Goal: Task Accomplishment & Management: Use online tool/utility

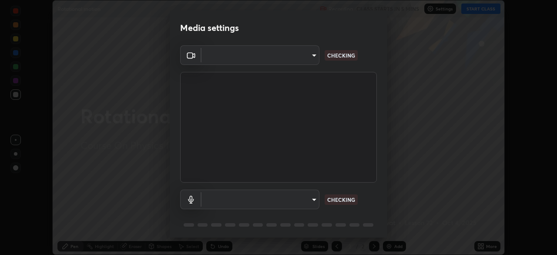
scroll to position [31, 0]
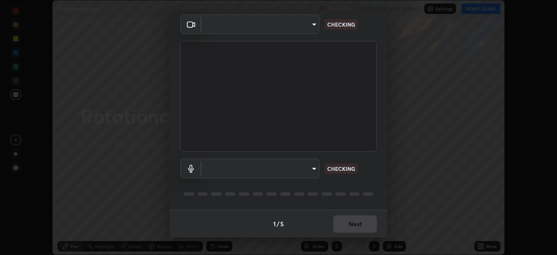
type input "2e9b027d6a4255688e554df818383ce9ed5f881db366686a8468352ce6a31e43"
click at [298, 169] on body "Erase all Rotational motion Recording CLASS STARTS IN 5 MINS Settings START CLA…" at bounding box center [278, 127] width 557 height 255
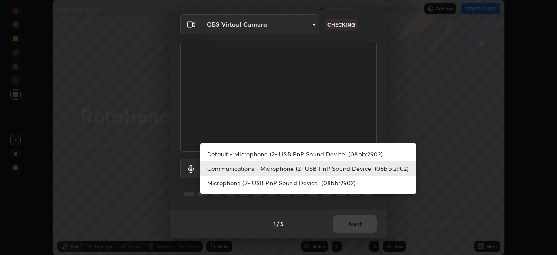
click at [299, 184] on li "Microphone (2- USB PnP Sound Device) (08bb:2902)" at bounding box center [308, 182] width 216 height 14
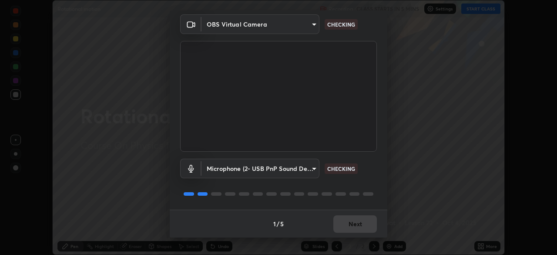
click at [303, 174] on body "Erase all Rotational motion Recording CLASS STARTS IN 5 MINS Settings START CLA…" at bounding box center [278, 127] width 557 height 255
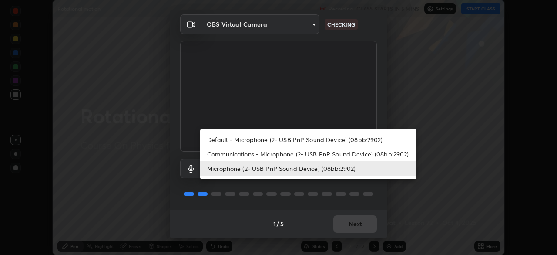
click at [308, 157] on li "Communications - Microphone (2- USB PnP Sound Device) (08bb:2902)" at bounding box center [308, 154] width 216 height 14
type input "communications"
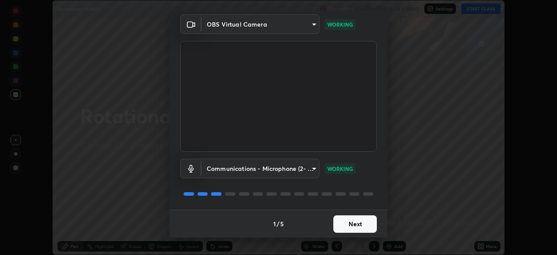
click at [360, 222] on button "Next" at bounding box center [355, 223] width 44 height 17
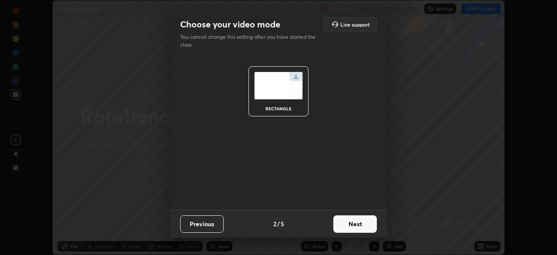
scroll to position [0, 0]
click at [359, 224] on button "Next" at bounding box center [355, 223] width 44 height 17
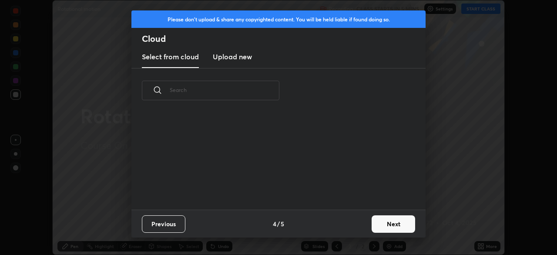
scroll to position [97, 279]
click at [393, 221] on button "Next" at bounding box center [394, 223] width 44 height 17
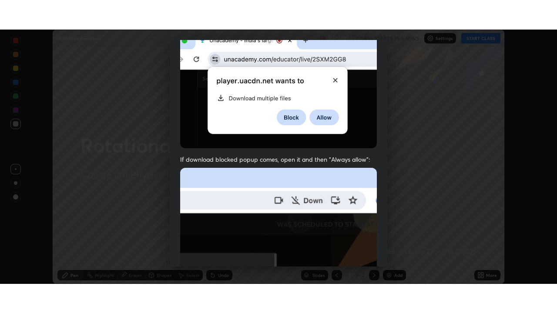
scroll to position [208, 0]
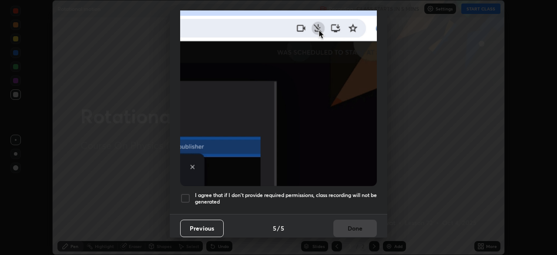
click at [280, 198] on h5 "I agree that if I don't provide required permissions, class recording will not …" at bounding box center [286, 197] width 182 height 13
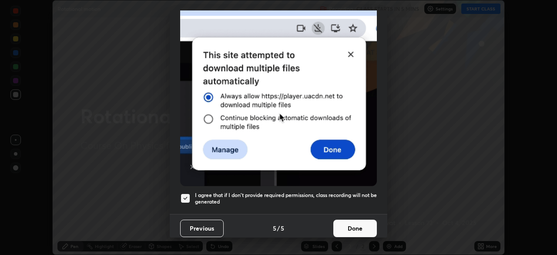
click at [358, 223] on button "Done" at bounding box center [355, 227] width 44 height 17
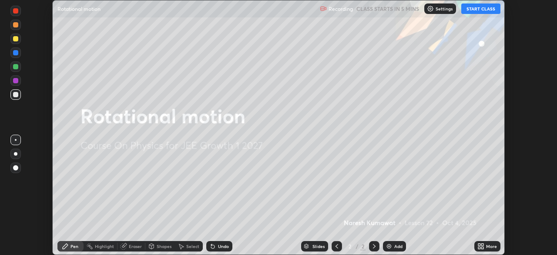
click at [397, 246] on div "Add" at bounding box center [398, 246] width 8 height 4
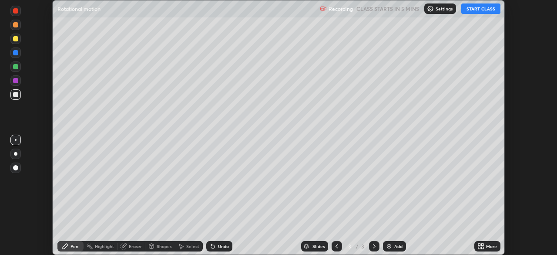
click at [476, 10] on button "START CLASS" at bounding box center [480, 8] width 39 height 10
click at [490, 244] on div "More" at bounding box center [491, 246] width 11 height 4
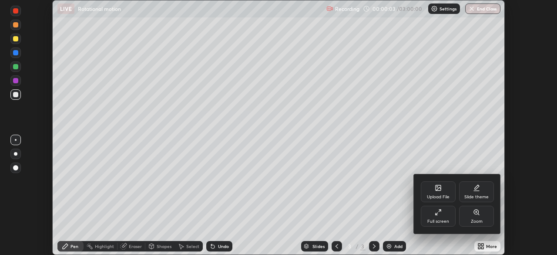
click at [439, 219] on div "Full screen" at bounding box center [438, 221] width 22 height 4
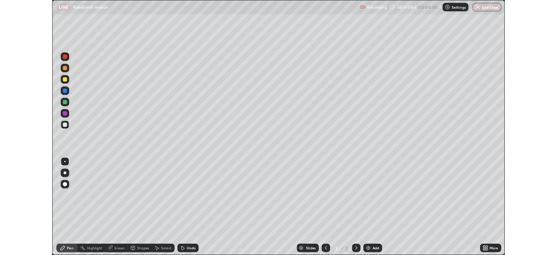
scroll to position [313, 557]
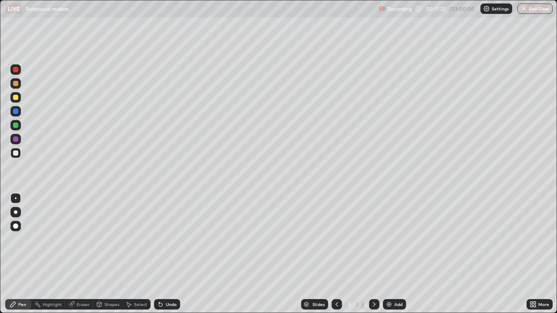
click at [164, 254] on div "Undo" at bounding box center [167, 304] width 26 height 10
click at [173, 254] on div "Undo" at bounding box center [171, 304] width 11 height 4
click at [395, 254] on div "Add" at bounding box center [398, 304] width 8 height 4
click at [80, 254] on div "Eraser" at bounding box center [83, 304] width 13 height 4
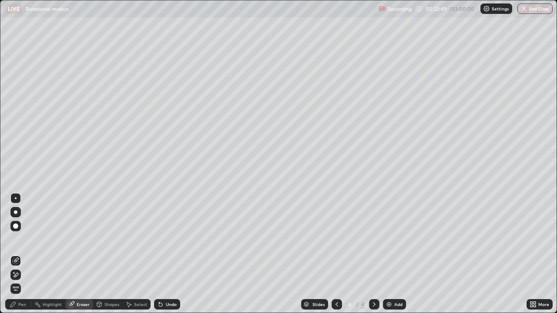
click at [16, 254] on icon at bounding box center [15, 275] width 7 height 7
click at [15, 254] on icon at bounding box center [13, 304] width 7 height 7
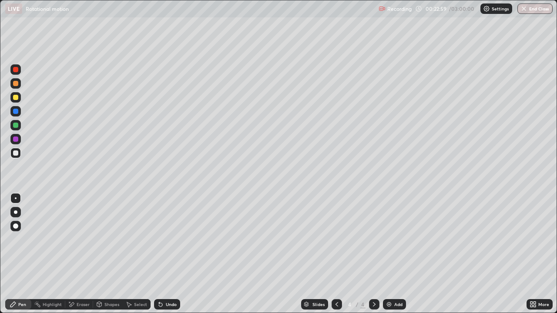
click at [75, 254] on div "Eraser" at bounding box center [79, 304] width 28 height 10
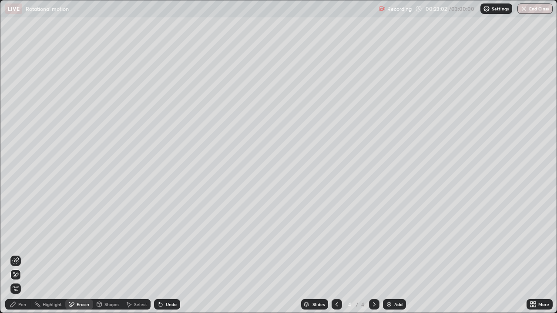
click at [20, 254] on div "Pen" at bounding box center [22, 304] width 8 height 4
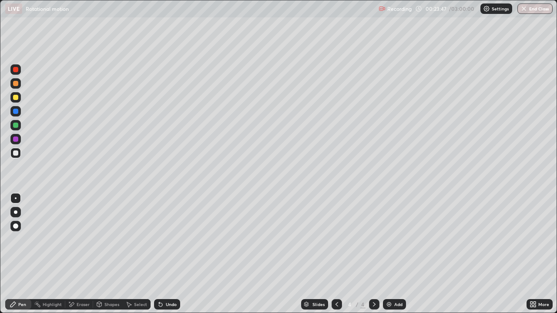
click at [164, 254] on div "Undo" at bounding box center [167, 304] width 26 height 10
click at [166, 254] on div "Undo" at bounding box center [171, 304] width 11 height 4
click at [167, 254] on div "Undo" at bounding box center [171, 304] width 11 height 4
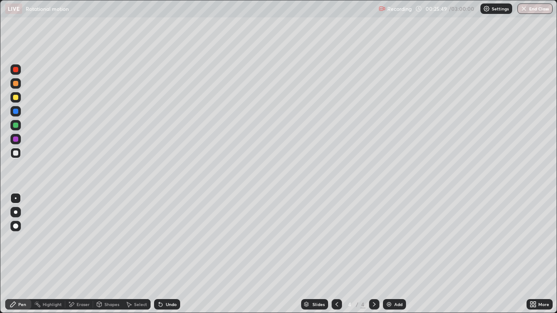
click at [170, 254] on div "Undo" at bounding box center [167, 304] width 26 height 10
click at [171, 254] on div "Undo" at bounding box center [171, 304] width 11 height 4
click at [170, 254] on div "Undo" at bounding box center [171, 304] width 11 height 4
click at [396, 254] on div "Add" at bounding box center [398, 304] width 8 height 4
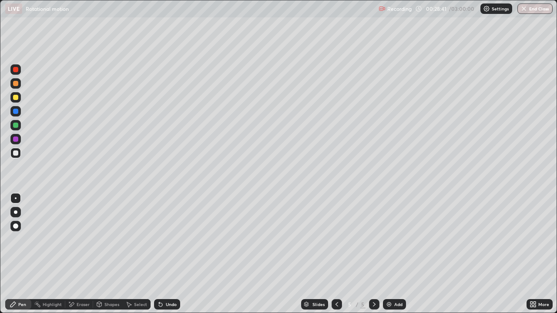
click at [162, 254] on icon at bounding box center [160, 304] width 7 height 7
click at [161, 254] on icon at bounding box center [160, 304] width 7 height 7
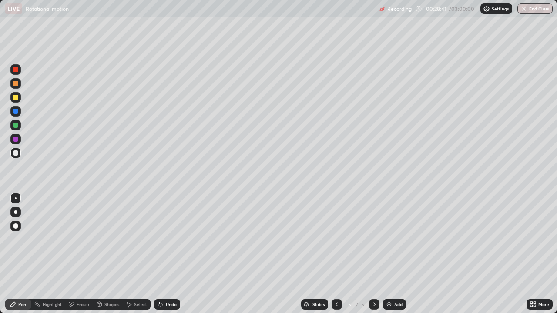
click at [160, 254] on icon at bounding box center [160, 304] width 3 height 3
click at [159, 254] on div "Undo" at bounding box center [167, 304] width 26 height 10
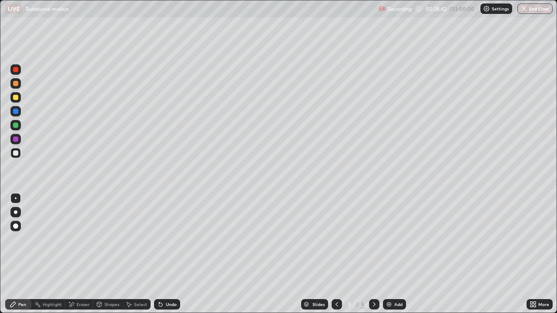
click at [159, 254] on div "Undo" at bounding box center [167, 304] width 26 height 10
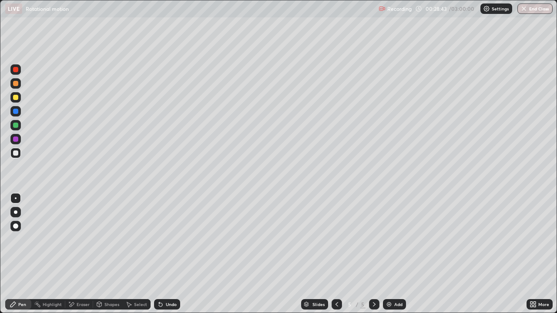
click at [158, 254] on div "Undo" at bounding box center [167, 304] width 26 height 10
click at [155, 254] on div "Undo" at bounding box center [167, 304] width 26 height 10
click at [336, 254] on icon at bounding box center [336, 304] width 7 height 7
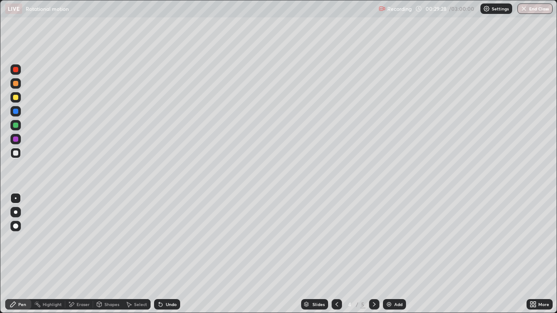
click at [336, 254] on icon at bounding box center [336, 304] width 7 height 7
click at [373, 254] on icon at bounding box center [374, 304] width 7 height 7
click at [369, 254] on div at bounding box center [374, 304] width 10 height 10
click at [335, 254] on icon at bounding box center [336, 304] width 7 height 7
click at [373, 254] on icon at bounding box center [374, 304] width 7 height 7
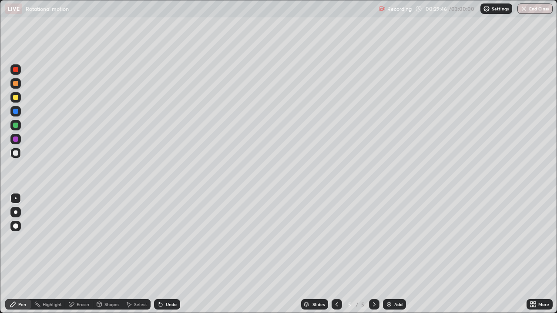
click at [168, 254] on div "Undo" at bounding box center [167, 304] width 26 height 10
click at [171, 254] on div "Undo" at bounding box center [167, 304] width 26 height 10
click at [172, 254] on div "Undo" at bounding box center [167, 304] width 26 height 10
click at [336, 254] on icon at bounding box center [336, 304] width 7 height 7
click at [336, 254] on icon at bounding box center [336, 304] width 3 height 4
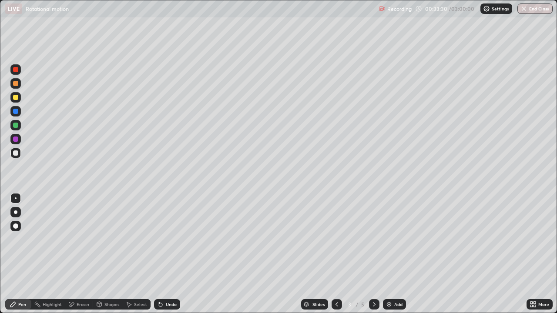
click at [373, 254] on icon at bounding box center [374, 304] width 7 height 7
click at [369, 254] on div at bounding box center [374, 304] width 10 height 10
click at [397, 254] on div "Add" at bounding box center [398, 304] width 8 height 4
click at [162, 254] on icon at bounding box center [160, 304] width 7 height 7
click at [169, 254] on div "Undo" at bounding box center [171, 304] width 11 height 4
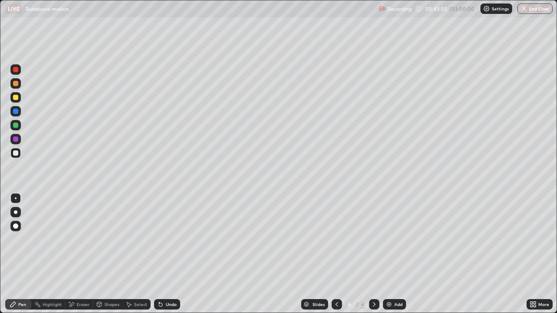
click at [174, 254] on div "Undo" at bounding box center [171, 304] width 11 height 4
click at [166, 254] on div "Undo" at bounding box center [167, 304] width 26 height 10
click at [170, 254] on div "Undo" at bounding box center [171, 304] width 11 height 4
click at [168, 254] on div "Undo" at bounding box center [167, 304] width 26 height 10
click at [163, 254] on div "Undo" at bounding box center [167, 304] width 26 height 10
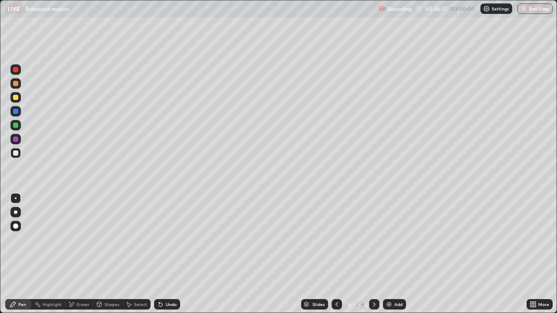
click at [166, 254] on div "Undo" at bounding box center [171, 304] width 11 height 4
click at [163, 254] on div "Undo" at bounding box center [167, 304] width 26 height 10
click at [166, 254] on div "Undo" at bounding box center [171, 304] width 11 height 4
click at [79, 254] on div "Eraser" at bounding box center [83, 304] width 13 height 4
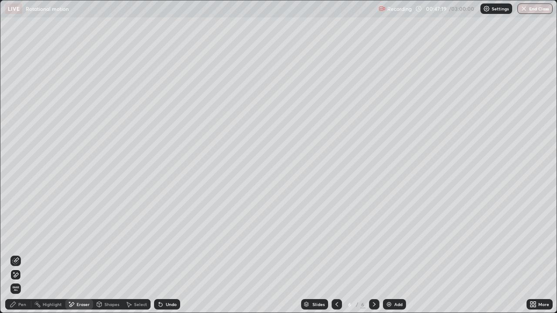
click at [22, 254] on div "Pen" at bounding box center [22, 304] width 8 height 4
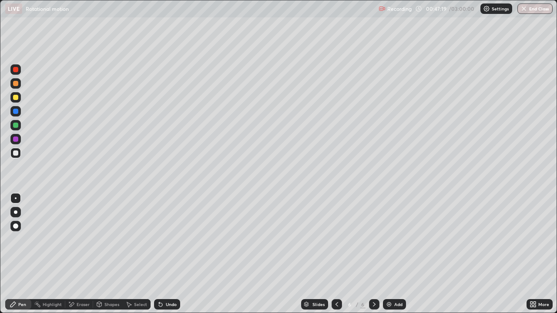
click at [25, 254] on div "Pen" at bounding box center [22, 304] width 8 height 4
click at [164, 254] on div "Undo" at bounding box center [167, 304] width 26 height 10
click at [166, 254] on div "Undo" at bounding box center [171, 304] width 11 height 4
click at [162, 254] on icon at bounding box center [160, 304] width 7 height 7
click at [166, 254] on div "Undo" at bounding box center [171, 304] width 11 height 4
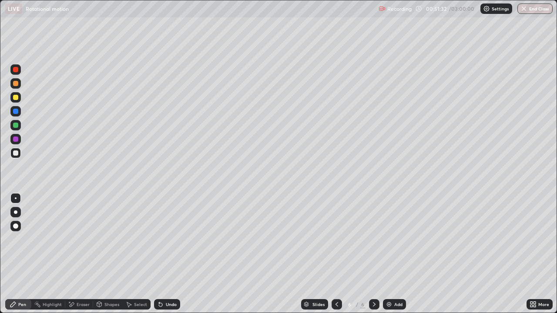
click at [177, 254] on div "Undo" at bounding box center [167, 304] width 26 height 10
click at [164, 254] on div "Undo" at bounding box center [167, 304] width 26 height 10
click at [168, 254] on div "Undo" at bounding box center [167, 304] width 26 height 10
click at [170, 254] on div "Undo" at bounding box center [167, 304] width 26 height 10
click at [168, 254] on div "Undo" at bounding box center [167, 304] width 26 height 10
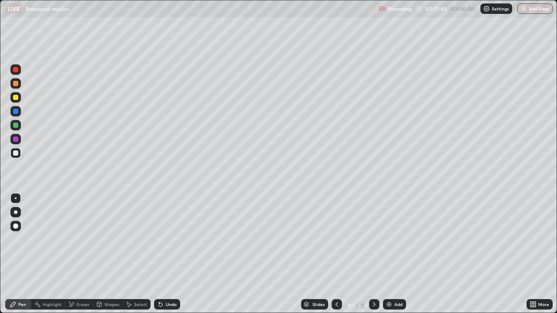
click at [168, 254] on div "Undo" at bounding box center [171, 304] width 11 height 4
click at [169, 254] on div "Undo" at bounding box center [167, 304] width 26 height 10
click at [162, 254] on icon at bounding box center [160, 304] width 7 height 7
click at [399, 254] on div "Add" at bounding box center [398, 304] width 8 height 4
click at [159, 254] on icon at bounding box center [159, 302] width 1 height 1
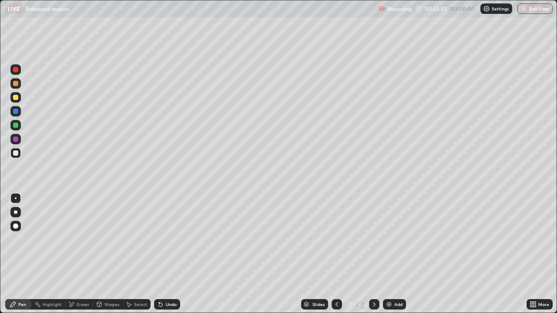
click at [154, 254] on div "Undo" at bounding box center [167, 304] width 26 height 10
click at [155, 254] on div "Undo" at bounding box center [167, 304] width 26 height 10
click at [154, 254] on div "Undo" at bounding box center [167, 304] width 26 height 10
click at [164, 254] on div "Undo" at bounding box center [167, 304] width 26 height 10
click at [166, 254] on div "Undo" at bounding box center [171, 304] width 11 height 4
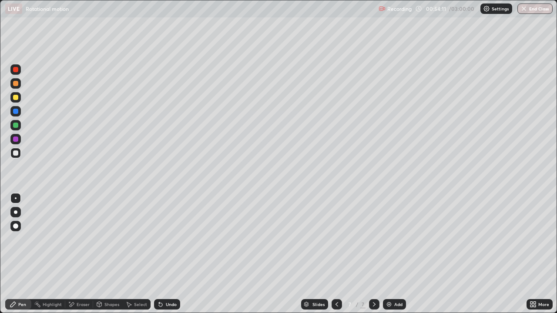
click at [166, 254] on div "Undo" at bounding box center [171, 304] width 11 height 4
click at [166, 254] on div "Undo" at bounding box center [167, 304] width 26 height 10
click at [335, 254] on div at bounding box center [337, 304] width 10 height 10
click at [373, 254] on icon at bounding box center [374, 304] width 7 height 7
click at [335, 254] on icon at bounding box center [336, 304] width 7 height 7
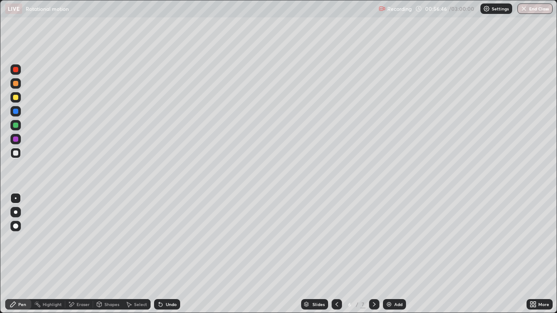
click at [373, 254] on icon at bounding box center [374, 304] width 7 height 7
click at [335, 254] on icon at bounding box center [336, 304] width 7 height 7
click at [373, 254] on icon at bounding box center [374, 304] width 7 height 7
click at [170, 254] on div "Undo" at bounding box center [171, 304] width 11 height 4
click at [337, 254] on icon at bounding box center [336, 304] width 7 height 7
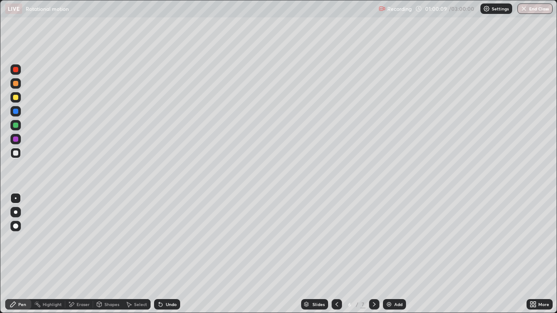
click at [373, 254] on icon at bounding box center [374, 304] width 7 height 7
click at [395, 254] on div "Add" at bounding box center [394, 304] width 23 height 10
click at [160, 254] on icon at bounding box center [160, 304] width 7 height 7
click at [159, 254] on icon at bounding box center [159, 302] width 1 height 1
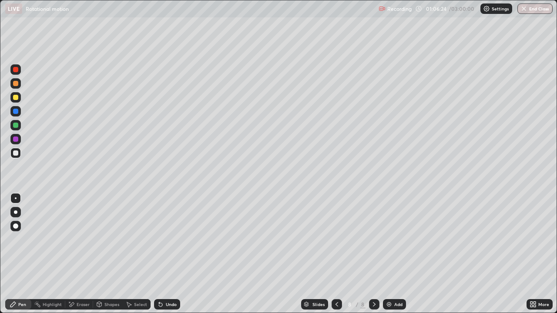
click at [159, 254] on icon at bounding box center [159, 302] width 1 height 1
click at [170, 254] on div "Undo" at bounding box center [167, 304] width 26 height 10
click at [171, 254] on div "Undo" at bounding box center [167, 304] width 26 height 10
click at [173, 254] on div "Undo" at bounding box center [167, 304] width 26 height 10
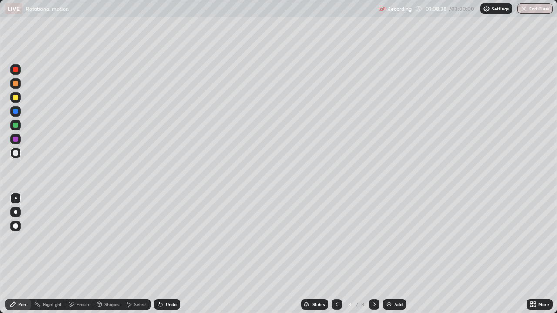
click at [173, 254] on div "Undo" at bounding box center [167, 304] width 26 height 10
click at [172, 254] on div "Undo" at bounding box center [167, 304] width 26 height 10
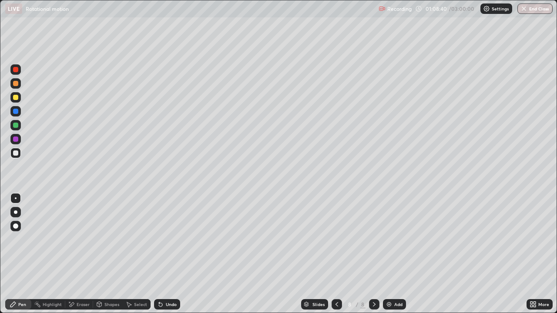
click at [172, 254] on div "Undo" at bounding box center [167, 304] width 26 height 10
click at [174, 254] on div "Undo" at bounding box center [167, 304] width 26 height 10
click at [172, 254] on div "Undo" at bounding box center [167, 304] width 26 height 10
click at [170, 254] on div "Undo" at bounding box center [171, 304] width 11 height 4
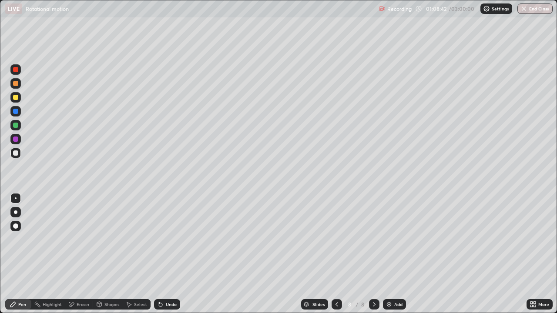
click at [169, 254] on div "Undo" at bounding box center [171, 304] width 11 height 4
click at [395, 254] on div "Add" at bounding box center [398, 304] width 8 height 4
click at [166, 254] on div "Undo" at bounding box center [171, 304] width 11 height 4
click at [159, 254] on icon at bounding box center [160, 304] width 3 height 3
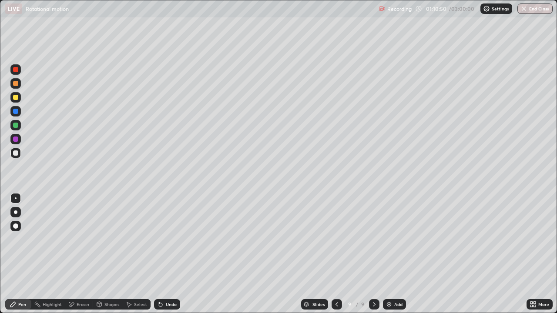
click at [159, 254] on div "Undo" at bounding box center [167, 304] width 26 height 10
click at [167, 254] on div "Undo" at bounding box center [171, 304] width 11 height 4
click at [170, 254] on div "Undo" at bounding box center [171, 304] width 11 height 4
click at [169, 254] on div "Undo" at bounding box center [171, 304] width 11 height 4
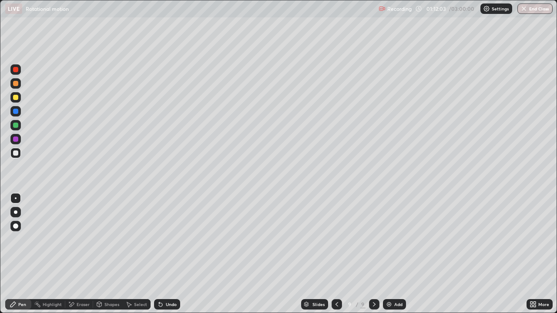
click at [172, 254] on div "Undo" at bounding box center [171, 304] width 11 height 4
click at [174, 254] on div "Undo" at bounding box center [171, 304] width 11 height 4
click at [397, 254] on div "Add" at bounding box center [398, 304] width 8 height 4
click at [162, 254] on div "Undo" at bounding box center [167, 304] width 26 height 10
click at [159, 254] on icon at bounding box center [159, 302] width 1 height 1
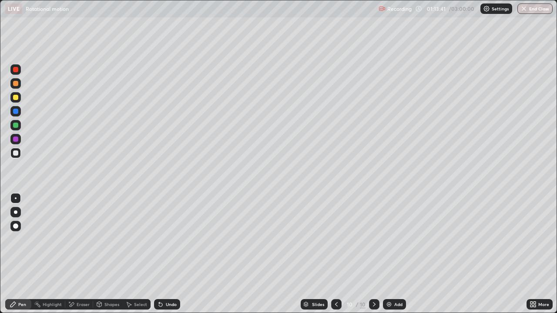
click at [218, 254] on div "Slides 10 / 10 Add" at bounding box center [353, 304] width 346 height 17
click at [166, 254] on div "Undo" at bounding box center [171, 304] width 11 height 4
click at [162, 254] on icon at bounding box center [160, 304] width 7 height 7
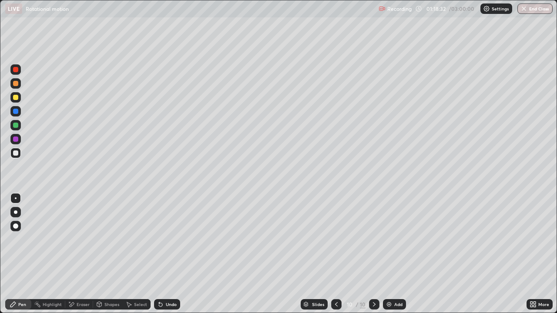
click at [162, 254] on div "Undo" at bounding box center [167, 304] width 26 height 10
click at [168, 254] on div "Undo" at bounding box center [171, 304] width 11 height 4
click at [170, 254] on div "Undo" at bounding box center [171, 304] width 11 height 4
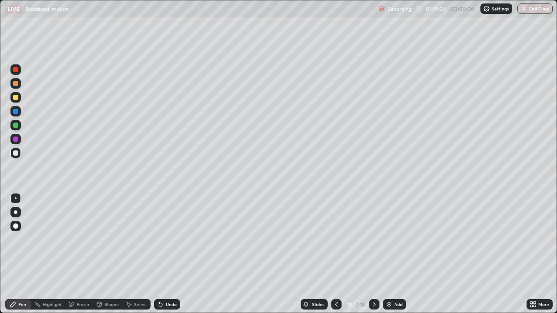
click at [171, 254] on div "Undo" at bounding box center [171, 304] width 11 height 4
click at [163, 254] on div "Undo" at bounding box center [167, 304] width 26 height 10
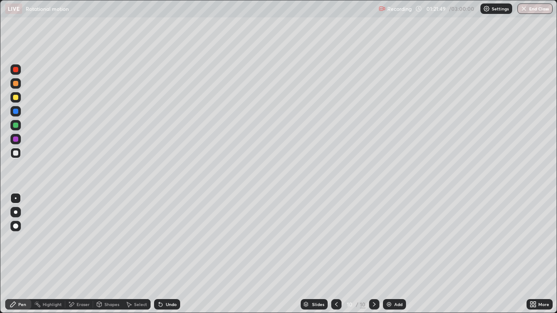
click at [161, 254] on icon at bounding box center [160, 304] width 7 height 7
click at [394, 254] on div "Add" at bounding box center [398, 304] width 8 height 4
click at [166, 254] on div "Undo" at bounding box center [171, 304] width 11 height 4
click at [161, 254] on div "Undo" at bounding box center [167, 304] width 26 height 10
click at [159, 254] on icon at bounding box center [159, 302] width 1 height 1
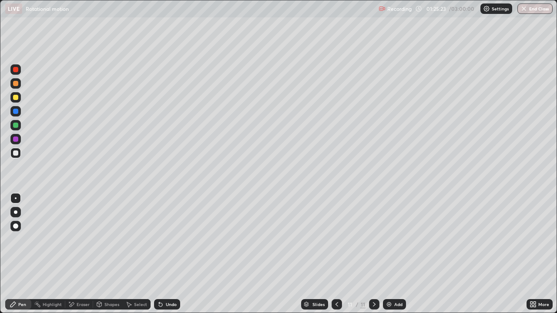
click at [163, 254] on div "Undo" at bounding box center [167, 304] width 26 height 10
click at [335, 254] on icon at bounding box center [336, 304] width 7 height 7
click at [339, 254] on icon at bounding box center [336, 304] width 7 height 7
click at [373, 254] on icon at bounding box center [374, 304] width 7 height 7
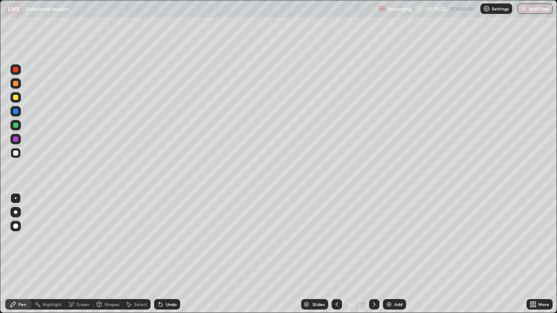
click at [336, 254] on icon at bounding box center [336, 304] width 3 height 4
click at [374, 254] on icon at bounding box center [374, 304] width 7 height 7
click at [373, 254] on icon at bounding box center [374, 304] width 7 height 7
click at [396, 254] on div "Add" at bounding box center [398, 304] width 8 height 4
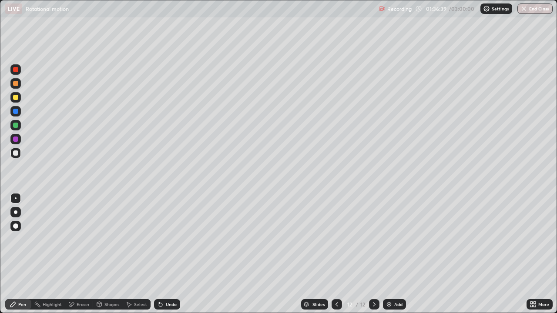
click at [336, 254] on icon at bounding box center [336, 304] width 7 height 7
click at [371, 254] on icon at bounding box center [374, 304] width 7 height 7
click at [156, 254] on div "Undo" at bounding box center [166, 304] width 30 height 17
click at [157, 254] on div "Undo" at bounding box center [167, 304] width 26 height 10
click at [168, 254] on div "Undo" at bounding box center [171, 304] width 11 height 4
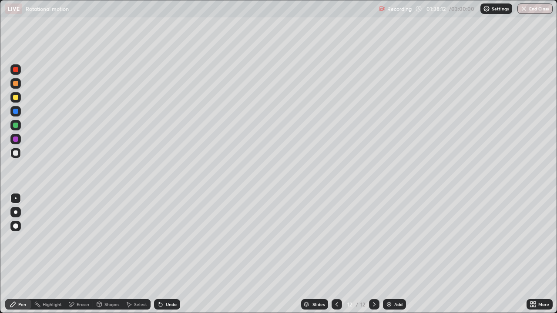
click at [168, 254] on div "Undo" at bounding box center [171, 304] width 11 height 4
click at [163, 254] on div "Undo" at bounding box center [167, 304] width 26 height 10
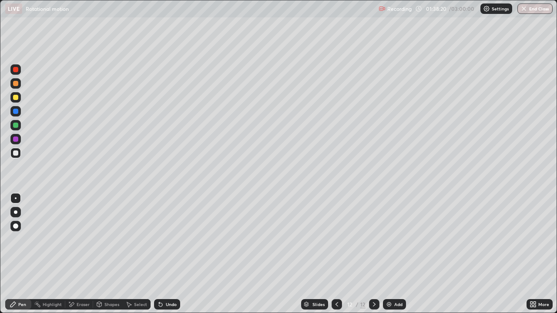
click at [163, 254] on div "Undo" at bounding box center [167, 304] width 26 height 10
click at [159, 254] on icon at bounding box center [159, 302] width 1 height 1
click at [107, 254] on div "Shapes" at bounding box center [108, 304] width 30 height 10
click at [168, 254] on div "Undo" at bounding box center [171, 304] width 11 height 4
click at [22, 254] on div "Pen" at bounding box center [22, 304] width 8 height 4
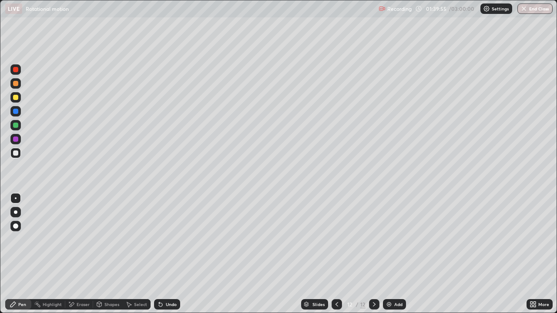
click at [173, 254] on div "Undo" at bounding box center [171, 304] width 11 height 4
click at [177, 254] on div "Undo" at bounding box center [167, 304] width 26 height 10
click at [171, 254] on div "Undo" at bounding box center [171, 304] width 11 height 4
click at [169, 254] on div "Undo" at bounding box center [171, 304] width 11 height 4
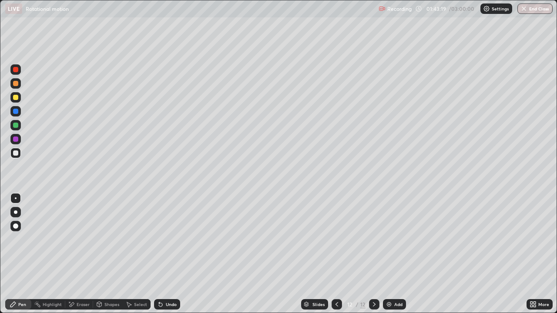
click at [173, 254] on div "Undo" at bounding box center [171, 304] width 11 height 4
click at [392, 254] on div "Add" at bounding box center [394, 304] width 23 height 10
click at [162, 254] on div "Undo" at bounding box center [167, 304] width 26 height 10
click at [168, 254] on div "Undo" at bounding box center [167, 304] width 26 height 10
click at [167, 254] on div "Undo" at bounding box center [171, 304] width 11 height 4
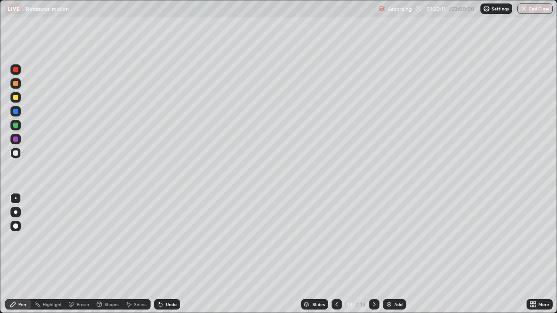
click at [168, 254] on div "Undo" at bounding box center [171, 304] width 11 height 4
click at [167, 254] on div "Undo" at bounding box center [171, 304] width 11 height 4
click at [166, 254] on div "Undo" at bounding box center [171, 304] width 11 height 4
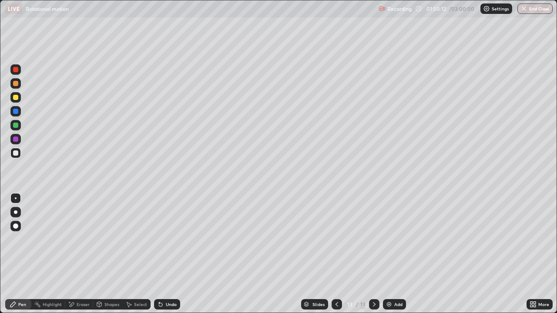
click at [166, 254] on div "Undo" at bounding box center [171, 304] width 11 height 4
click at [164, 254] on div "Undo" at bounding box center [167, 304] width 26 height 10
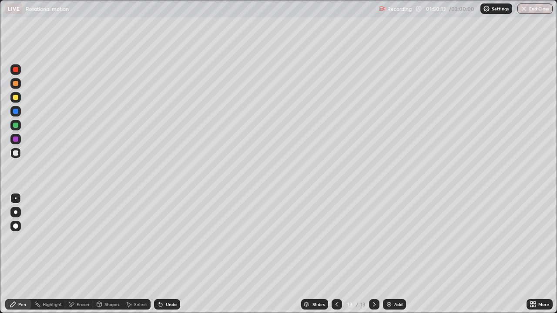
click at [164, 254] on div "Undo" at bounding box center [167, 304] width 26 height 10
click at [162, 254] on icon at bounding box center [160, 304] width 7 height 7
click at [163, 254] on div "Undo" at bounding box center [167, 304] width 26 height 10
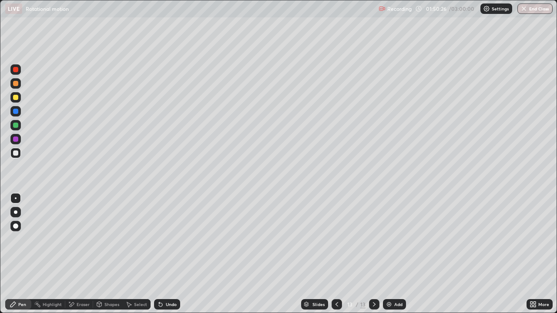
click at [163, 254] on div "Undo" at bounding box center [167, 304] width 26 height 10
click at [170, 254] on div "Undo" at bounding box center [171, 304] width 11 height 4
click at [168, 254] on div "Undo" at bounding box center [171, 304] width 11 height 4
click at [171, 254] on div "Undo" at bounding box center [171, 304] width 11 height 4
click at [172, 254] on div "Undo" at bounding box center [167, 304] width 26 height 10
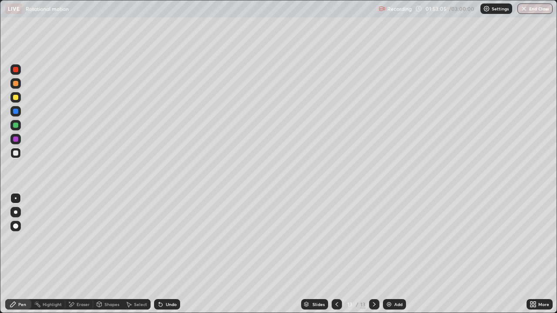
click at [171, 254] on div "Undo" at bounding box center [171, 304] width 11 height 4
click at [391, 254] on img at bounding box center [389, 304] width 7 height 7
click at [336, 254] on icon at bounding box center [336, 304] width 7 height 7
click at [374, 254] on icon at bounding box center [374, 304] width 7 height 7
click at [336, 254] on icon at bounding box center [336, 304] width 7 height 7
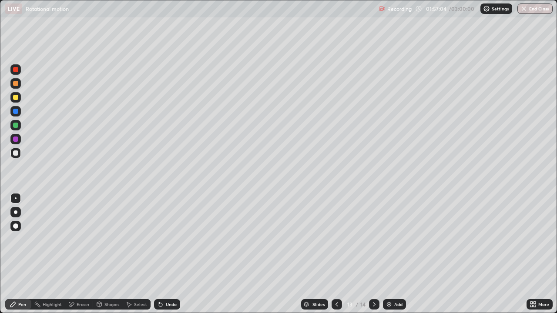
click at [372, 254] on icon at bounding box center [374, 304] width 7 height 7
click at [333, 254] on icon at bounding box center [336, 304] width 7 height 7
click at [372, 254] on icon at bounding box center [374, 304] width 7 height 7
click at [337, 254] on icon at bounding box center [336, 304] width 3 height 4
click at [373, 254] on icon at bounding box center [374, 304] width 7 height 7
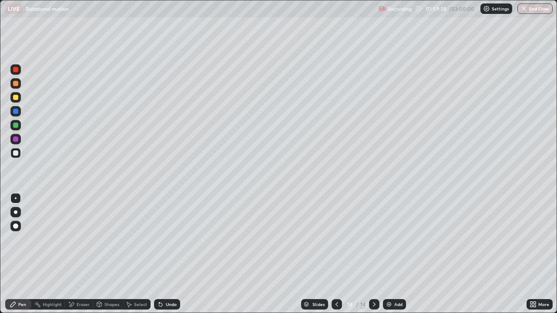
click at [373, 254] on icon at bounding box center [374, 304] width 7 height 7
click at [335, 254] on icon at bounding box center [336, 304] width 7 height 7
click at [373, 254] on icon at bounding box center [374, 304] width 7 height 7
click at [166, 254] on div "Undo" at bounding box center [171, 304] width 11 height 4
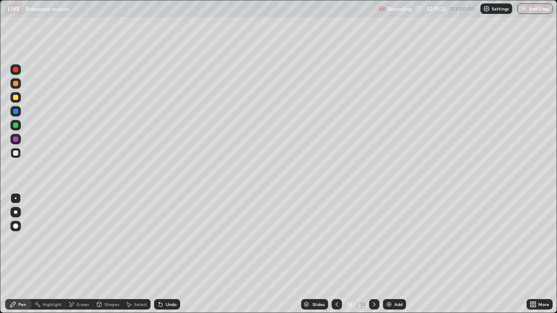
click at [166, 254] on div "Undo" at bounding box center [171, 304] width 11 height 4
click at [169, 254] on div "Undo" at bounding box center [171, 304] width 11 height 4
click at [170, 254] on div "Undo" at bounding box center [167, 304] width 26 height 10
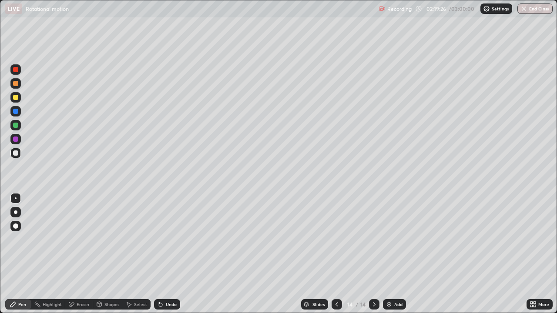
click at [171, 254] on div "Undo" at bounding box center [167, 304] width 26 height 10
click at [172, 254] on div "Undo" at bounding box center [171, 304] width 11 height 4
click at [170, 254] on div "Undo" at bounding box center [171, 304] width 11 height 4
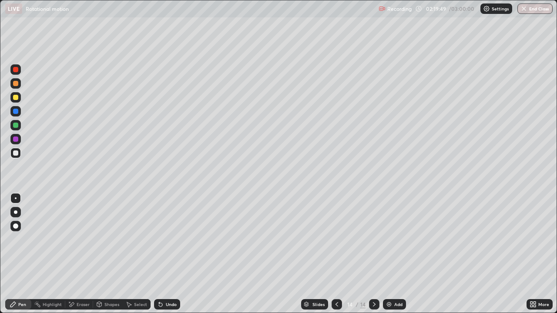
click at [400, 254] on div "Add" at bounding box center [398, 304] width 8 height 4
click at [162, 254] on div "Undo" at bounding box center [167, 304] width 26 height 10
click at [159, 254] on icon at bounding box center [159, 302] width 1 height 1
click at [169, 254] on div "Undo" at bounding box center [171, 304] width 11 height 4
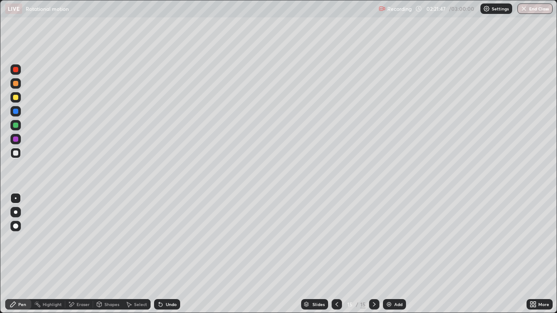
click at [171, 254] on div "Undo" at bounding box center [171, 304] width 11 height 4
click at [174, 254] on div "Undo" at bounding box center [167, 304] width 26 height 10
click at [85, 254] on div "Eraser" at bounding box center [83, 304] width 13 height 4
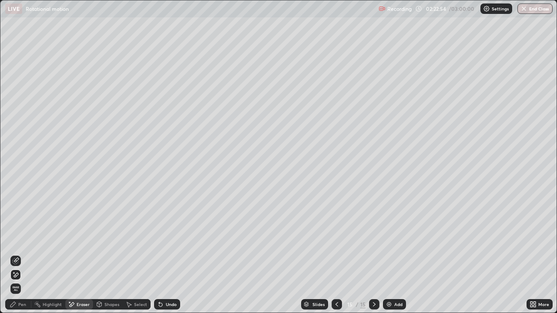
click at [23, 254] on div "Pen" at bounding box center [18, 304] width 26 height 10
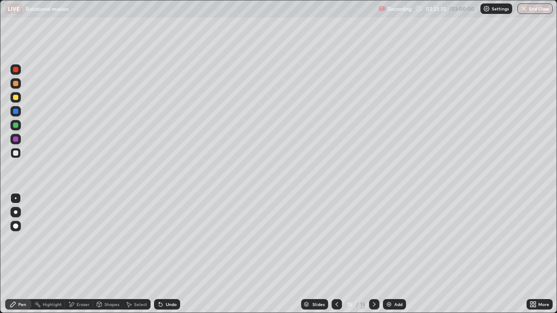
click at [84, 254] on div "Eraser" at bounding box center [83, 304] width 13 height 4
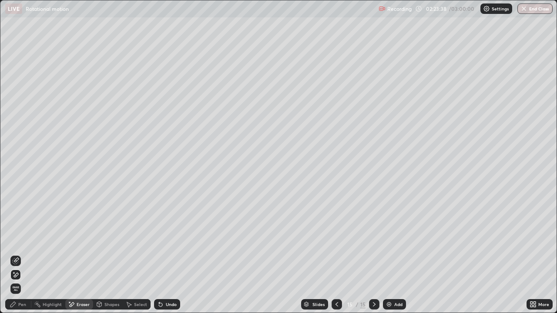
click at [28, 254] on div "Pen" at bounding box center [18, 304] width 26 height 10
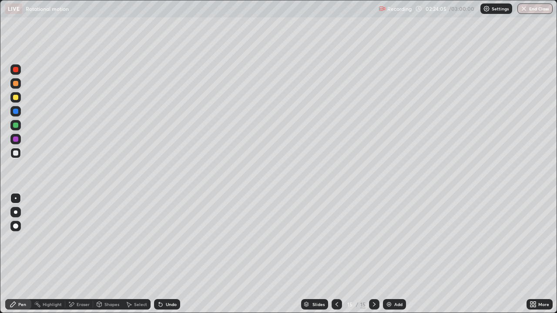
click at [177, 254] on div "Undo" at bounding box center [167, 304] width 26 height 10
click at [176, 254] on div "Undo" at bounding box center [167, 304] width 26 height 10
click at [396, 254] on div "Add" at bounding box center [398, 304] width 8 height 4
click at [336, 254] on icon at bounding box center [336, 304] width 7 height 7
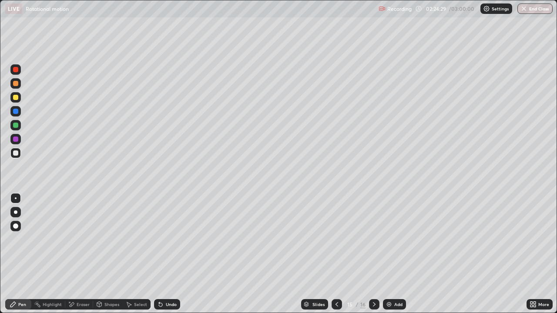
click at [336, 254] on icon at bounding box center [336, 304] width 7 height 7
click at [538, 254] on div "More" at bounding box center [543, 304] width 11 height 4
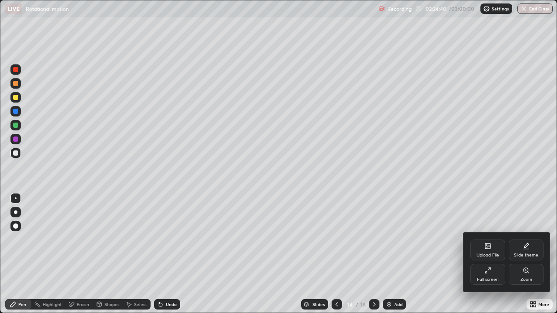
click at [482, 254] on div "Full screen" at bounding box center [488, 280] width 22 height 4
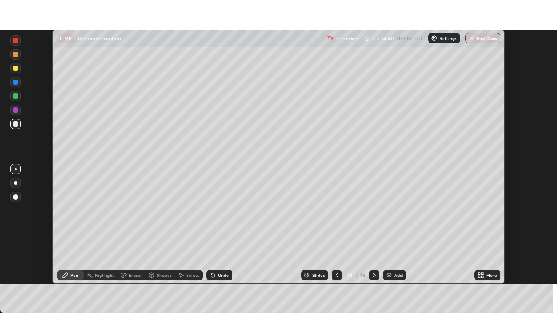
scroll to position [43256, 42954]
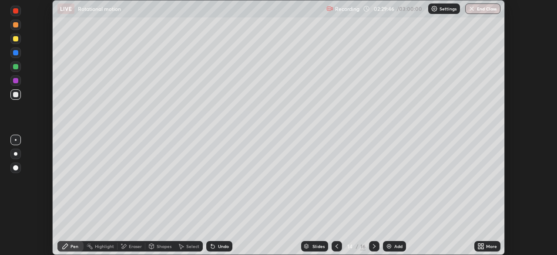
click at [373, 246] on icon at bounding box center [374, 245] width 7 height 7
click at [335, 245] on icon at bounding box center [336, 245] width 7 height 7
click at [372, 245] on icon at bounding box center [374, 245] width 7 height 7
click at [372, 243] on icon at bounding box center [374, 245] width 7 height 7
click at [488, 248] on div "More" at bounding box center [491, 246] width 11 height 4
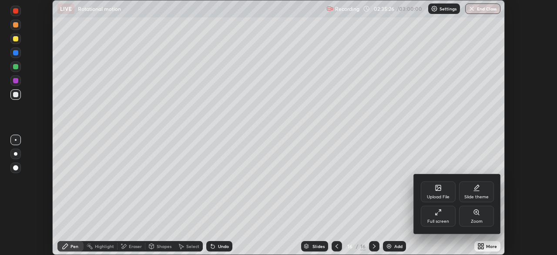
click at [439, 221] on div "Full screen" at bounding box center [438, 221] width 22 height 4
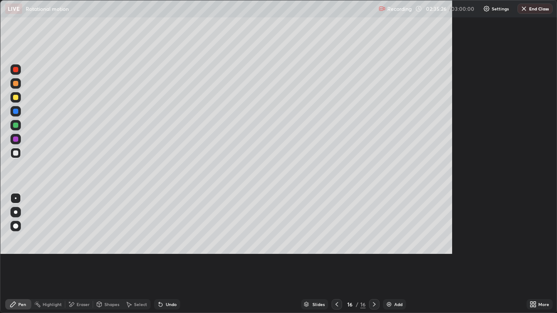
scroll to position [313, 557]
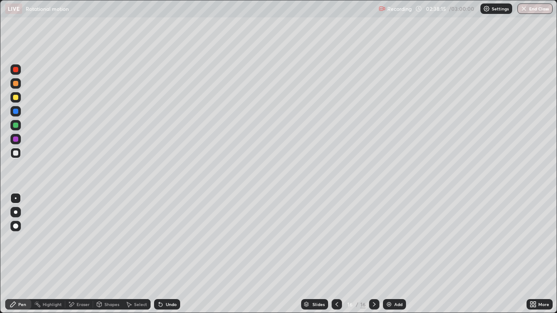
click at [172, 254] on div "Undo" at bounding box center [167, 304] width 26 height 10
click at [169, 254] on div "Undo" at bounding box center [171, 304] width 11 height 4
click at [166, 254] on div "Undo" at bounding box center [171, 304] width 11 height 4
click at [167, 254] on div "Undo" at bounding box center [171, 304] width 11 height 4
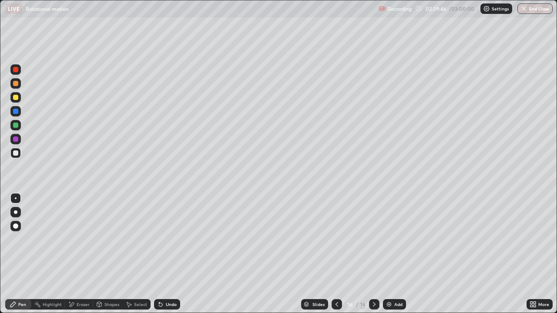
click at [169, 254] on div "Undo" at bounding box center [171, 304] width 11 height 4
click at [168, 254] on div "Undo" at bounding box center [167, 304] width 26 height 10
click at [171, 254] on div "Undo" at bounding box center [171, 304] width 11 height 4
click at [174, 254] on div "Undo" at bounding box center [171, 304] width 11 height 4
click at [391, 254] on img at bounding box center [389, 304] width 7 height 7
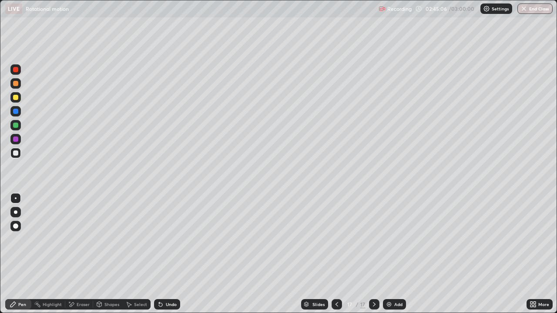
click at [160, 254] on div "Undo" at bounding box center [166, 304] width 30 height 17
click at [80, 254] on div "Eraser" at bounding box center [83, 304] width 13 height 4
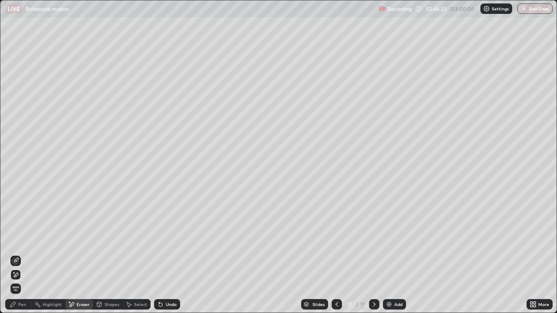
click at [21, 254] on div "Pen" at bounding box center [22, 304] width 8 height 4
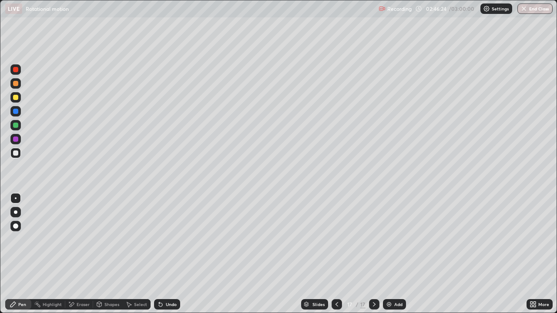
click at [337, 254] on icon at bounding box center [336, 304] width 7 height 7
click at [80, 254] on div "Eraser" at bounding box center [83, 304] width 13 height 4
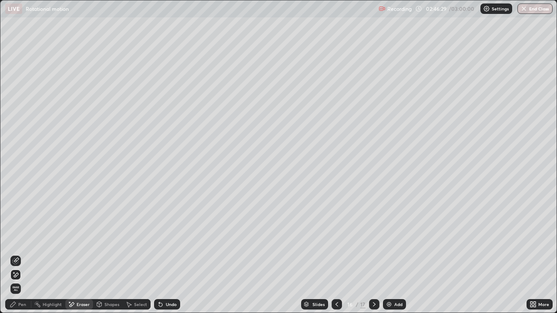
click at [24, 254] on div "Pen" at bounding box center [22, 304] width 8 height 4
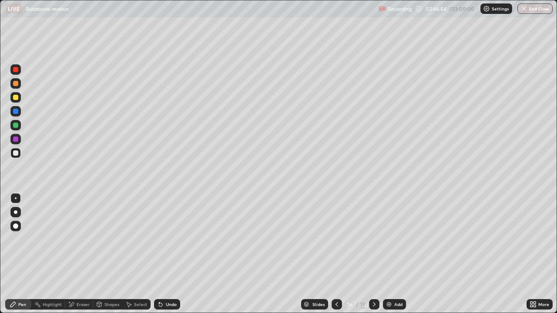
click at [373, 254] on icon at bounding box center [374, 304] width 7 height 7
click at [80, 254] on div "Eraser" at bounding box center [83, 304] width 13 height 4
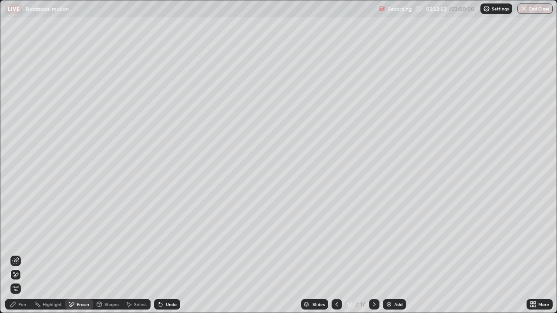
click at [17, 254] on span "Erase all" at bounding box center [16, 288] width 10 height 5
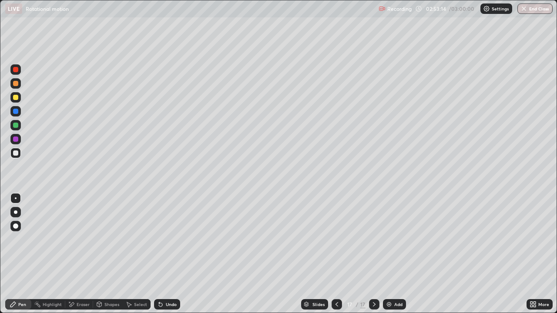
click at [171, 254] on div "Undo" at bounding box center [171, 304] width 11 height 4
click at [81, 254] on div "Eraser" at bounding box center [83, 304] width 13 height 4
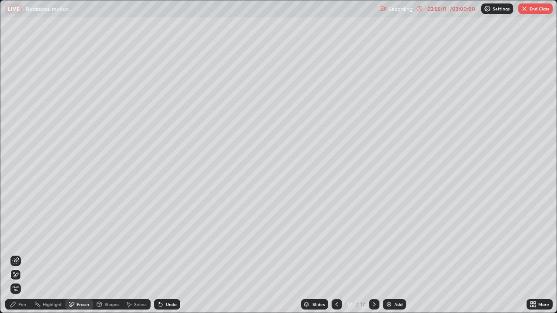
click at [16, 254] on span "Erase all" at bounding box center [16, 288] width 10 height 5
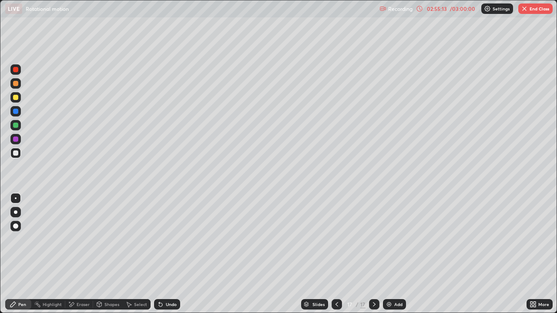
click at [335, 254] on icon at bounding box center [336, 304] width 7 height 7
click at [373, 254] on icon at bounding box center [374, 304] width 7 height 7
click at [166, 254] on div "Undo" at bounding box center [167, 304] width 26 height 10
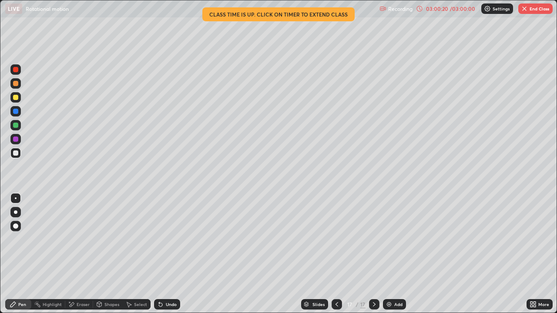
click at [164, 254] on div "Undo" at bounding box center [167, 304] width 26 height 10
click at [166, 254] on div "Undo" at bounding box center [171, 304] width 11 height 4
click at [164, 254] on div "Undo" at bounding box center [167, 304] width 26 height 10
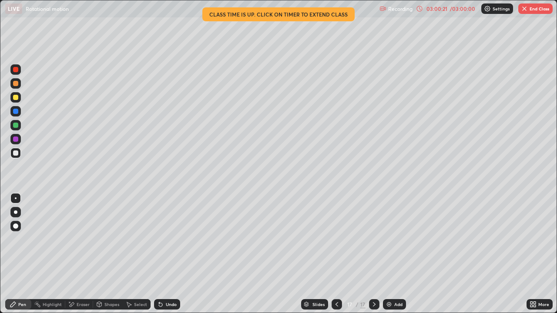
click at [164, 254] on div "Undo" at bounding box center [167, 304] width 26 height 10
click at [162, 254] on div "Undo" at bounding box center [167, 304] width 26 height 10
click at [164, 254] on div "Undo" at bounding box center [167, 304] width 26 height 10
click at [163, 254] on div "Undo" at bounding box center [167, 304] width 26 height 10
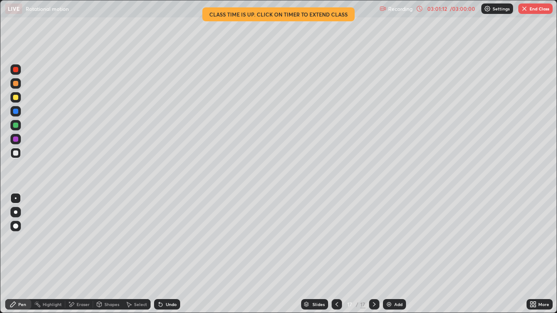
click at [161, 254] on icon at bounding box center [160, 304] width 7 height 7
click at [396, 254] on div "Add" at bounding box center [398, 304] width 8 height 4
click at [78, 254] on div "Eraser" at bounding box center [83, 304] width 13 height 4
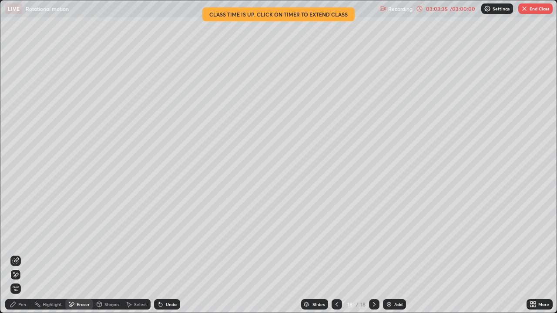
click at [22, 254] on div "Pen" at bounding box center [22, 304] width 8 height 4
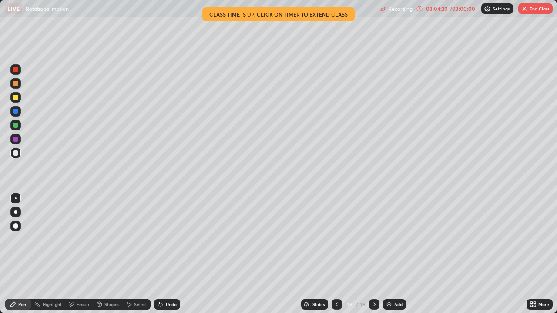
click at [82, 254] on div "Eraser" at bounding box center [79, 304] width 28 height 10
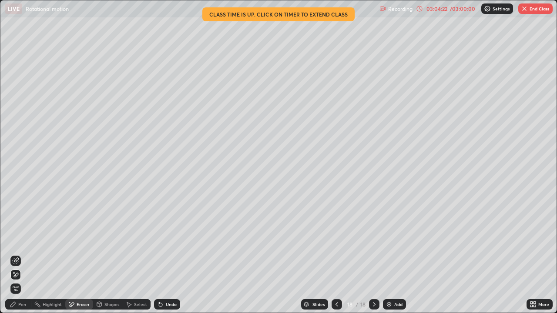
click at [18, 254] on div "Pen" at bounding box center [22, 304] width 8 height 4
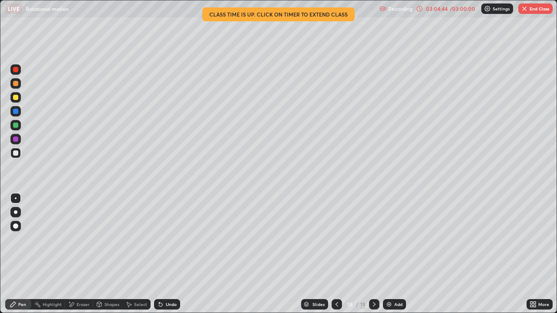
click at [168, 254] on div "Undo" at bounding box center [171, 304] width 11 height 4
click at [171, 254] on div "Undo" at bounding box center [171, 304] width 11 height 4
click at [172, 254] on div "Undo" at bounding box center [171, 304] width 11 height 4
click at [173, 254] on div "Undo" at bounding box center [167, 304] width 26 height 10
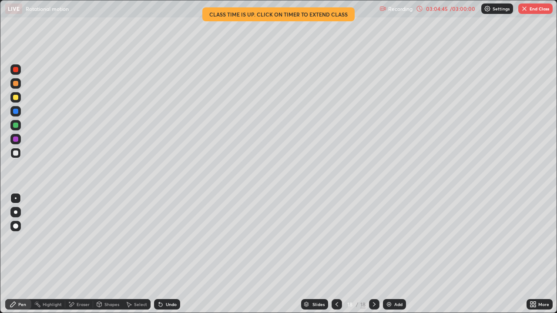
click at [173, 254] on div "Undo" at bounding box center [167, 304] width 26 height 10
click at [168, 254] on div "Undo" at bounding box center [171, 304] width 11 height 4
click at [78, 254] on div "Eraser" at bounding box center [83, 304] width 13 height 4
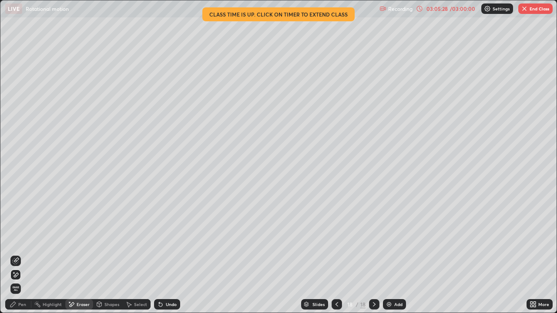
click at [20, 254] on div "Pen" at bounding box center [18, 304] width 26 height 10
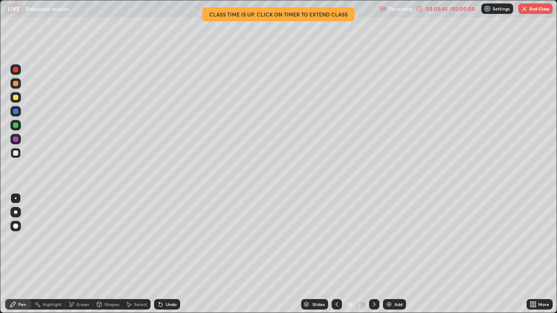
click at [168, 254] on div "Undo" at bounding box center [171, 304] width 11 height 4
click at [336, 254] on icon at bounding box center [336, 304] width 7 height 7
click at [373, 254] on icon at bounding box center [374, 304] width 7 height 7
click at [552, 9] on button "End Class" at bounding box center [535, 8] width 34 height 10
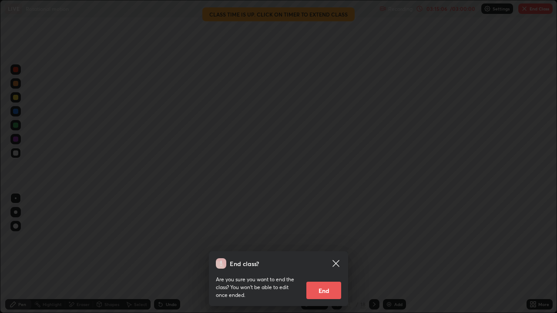
click at [323, 254] on button "End" at bounding box center [323, 290] width 35 height 17
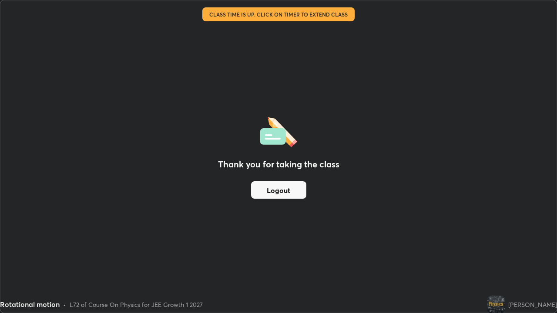
click at [288, 193] on button "Logout" at bounding box center [278, 189] width 55 height 17
